Goal: Information Seeking & Learning: Check status

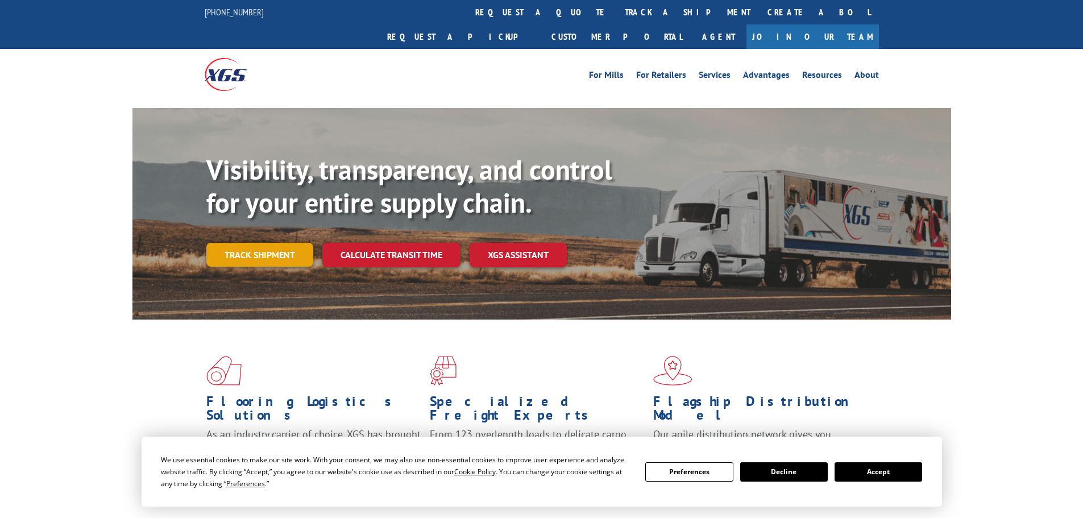
click at [250, 243] on link "Track shipment" at bounding box center [259, 255] width 107 height 24
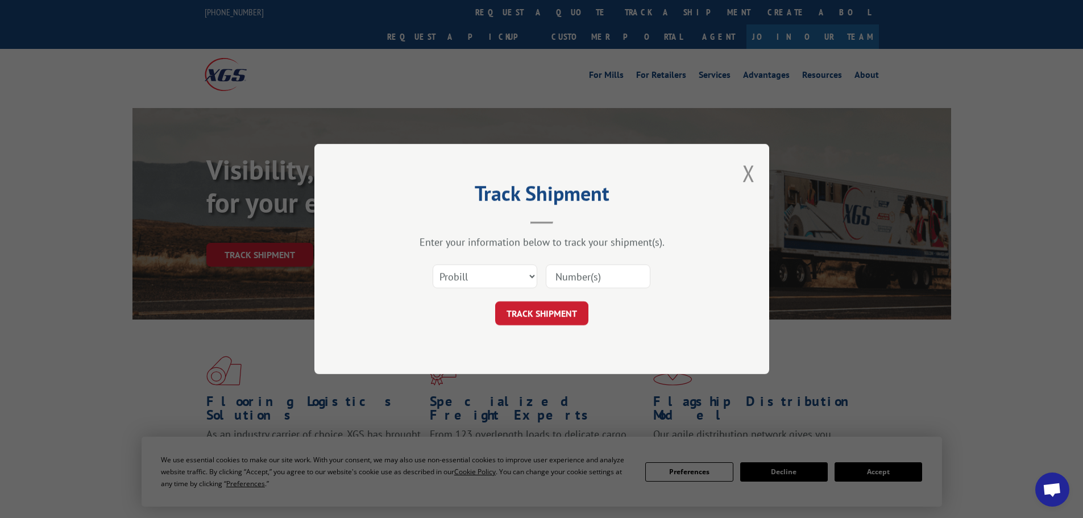
click at [537, 279] on div "Select category... Probill BOL PO" at bounding box center [541, 277] width 341 height 38
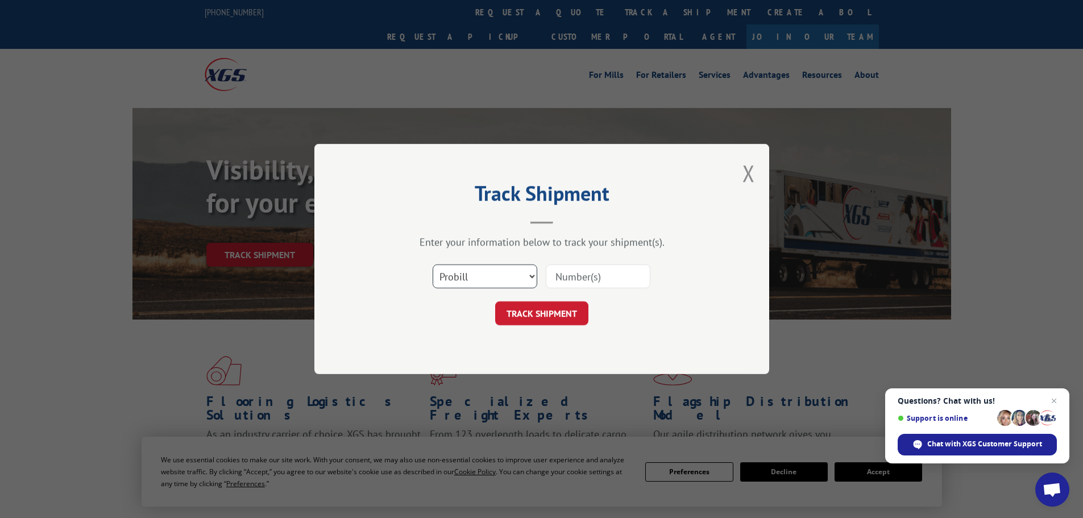
click at [531, 274] on select "Select category... Probill BOL PO" at bounding box center [485, 276] width 105 height 24
select select "po"
click at [433, 264] on select "Select category... Probill BOL PO" at bounding box center [485, 276] width 105 height 24
click at [587, 275] on input at bounding box center [598, 276] width 105 height 24
type input "03519716"
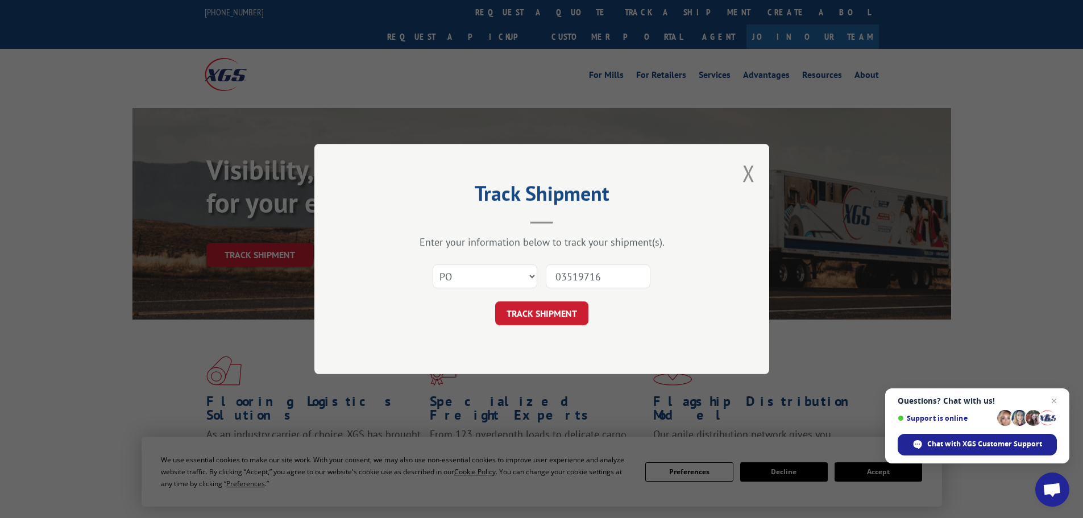
click at [495, 301] on button "TRACK SHIPMENT" at bounding box center [541, 313] width 93 height 24
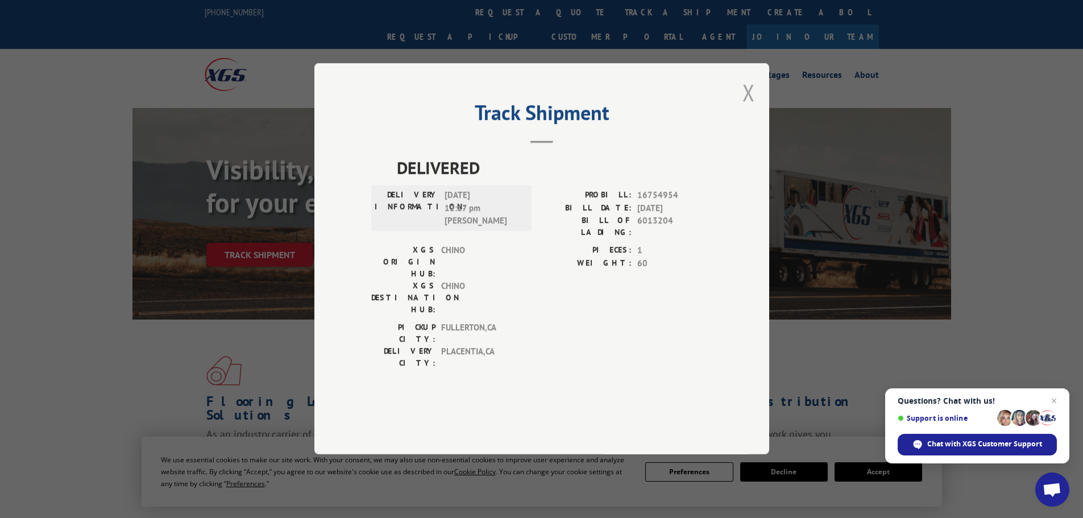
click at [749, 107] on button "Close modal" at bounding box center [749, 92] width 13 height 30
